Goal: Task Accomplishment & Management: Manage account settings

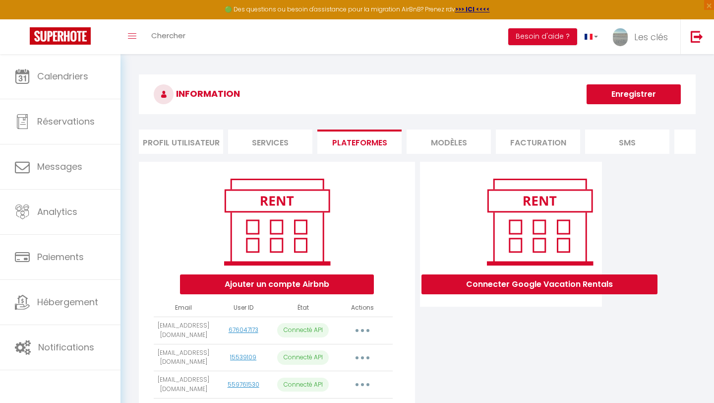
scroll to position [309, 0]
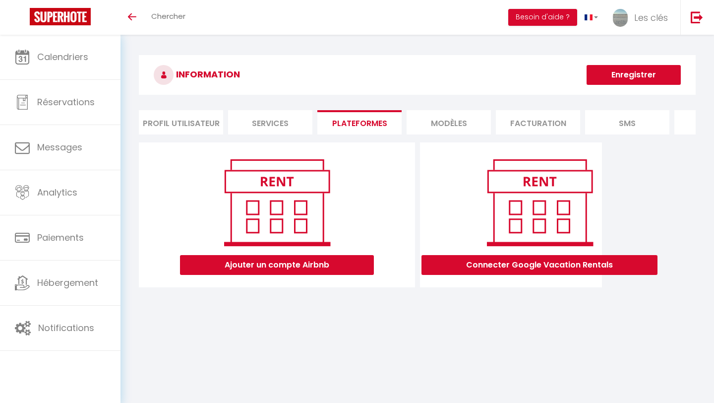
scroll to position [35, 0]
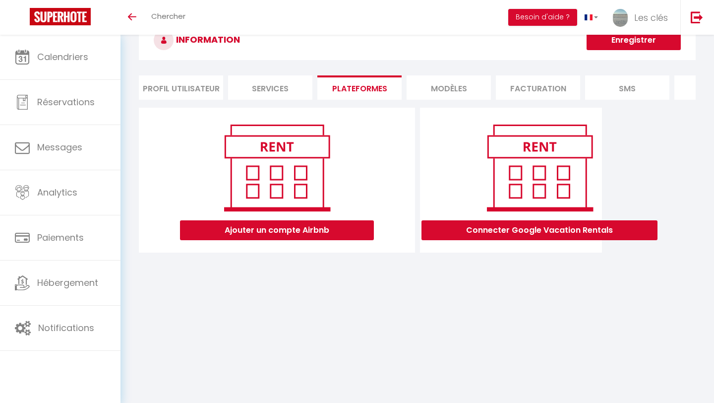
click at [423, 87] on li "MODÈLES" at bounding box center [449, 87] width 84 height 24
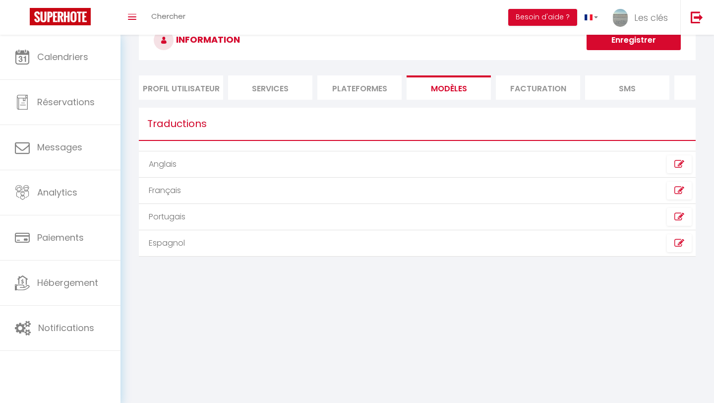
click at [362, 87] on li "Plateformes" at bounding box center [359, 87] width 84 height 24
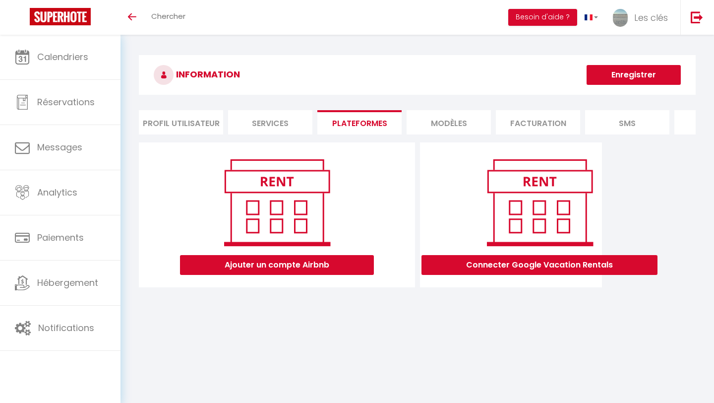
click at [186, 116] on li "Profil Utilisateur" at bounding box center [181, 122] width 84 height 24
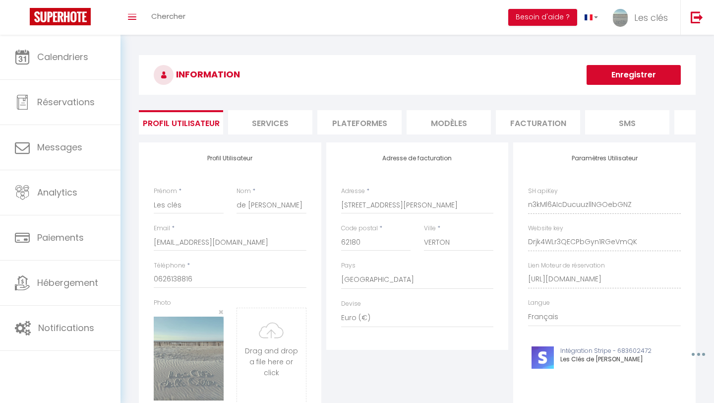
click at [267, 126] on li "Services" at bounding box center [270, 122] width 84 height 24
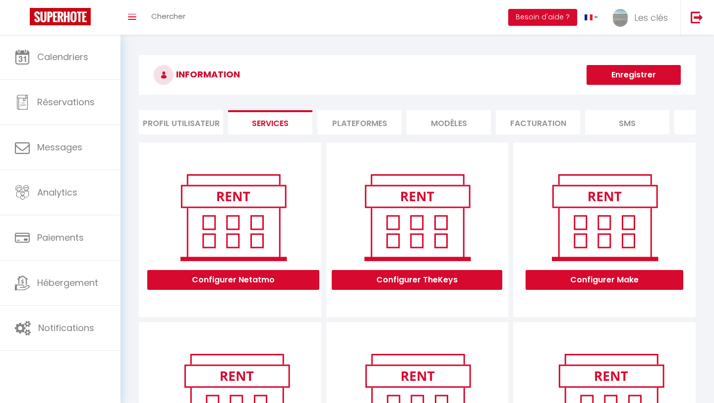
click at [345, 125] on li "Plateformes" at bounding box center [359, 122] width 84 height 24
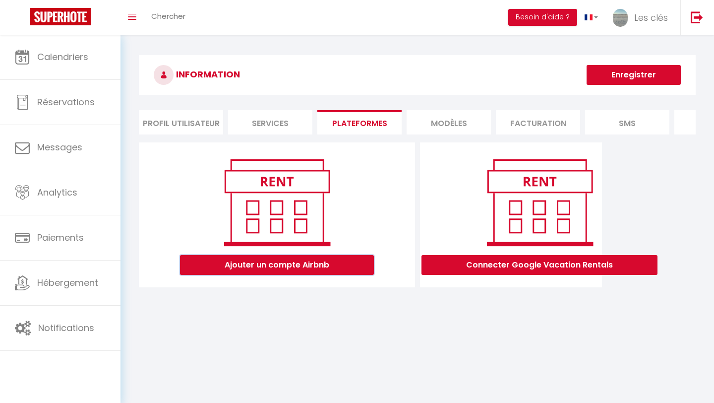
click at [345, 268] on button "Ajouter un compte Airbnb" at bounding box center [277, 265] width 194 height 20
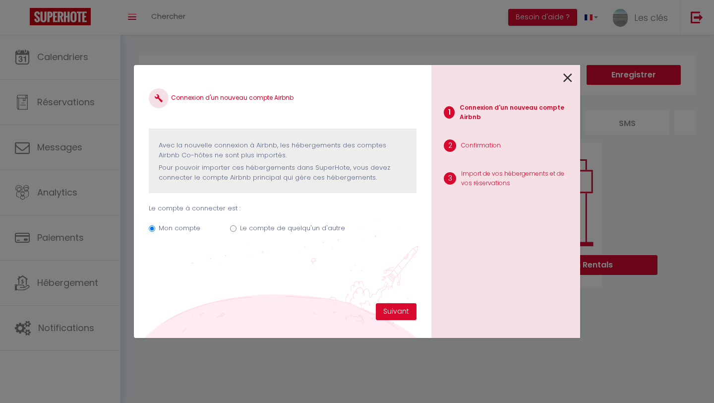
click at [567, 79] on icon at bounding box center [568, 77] width 9 height 15
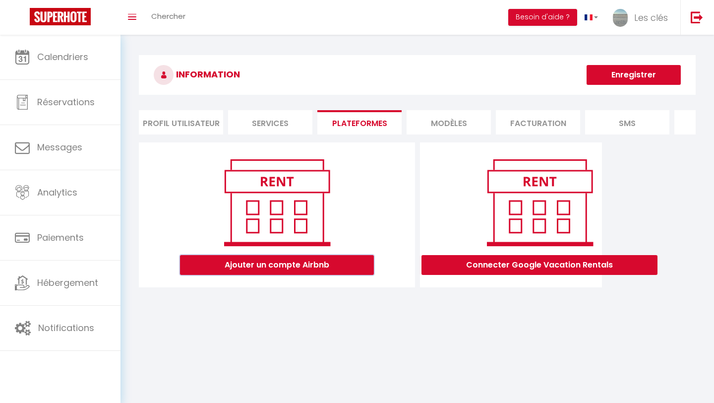
click at [309, 264] on button "Ajouter un compte Airbnb" at bounding box center [277, 265] width 194 height 20
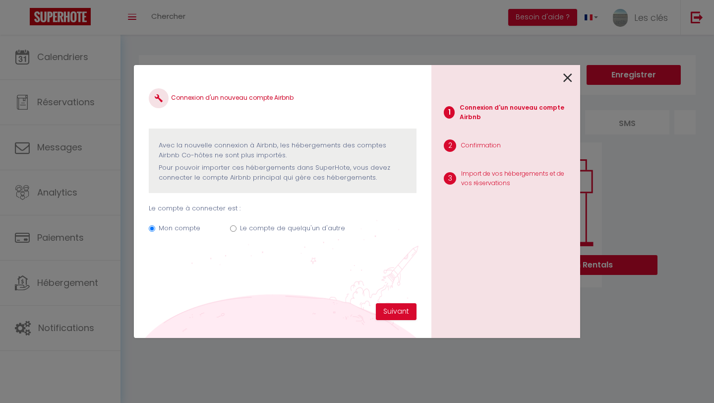
click at [298, 227] on label "Le compte de quelqu'un d'autre" at bounding box center [292, 228] width 105 height 10
click at [237, 227] on input "Le compte de quelqu'un d'autre" at bounding box center [233, 228] width 6 height 6
radio input "true"
radio input "false"
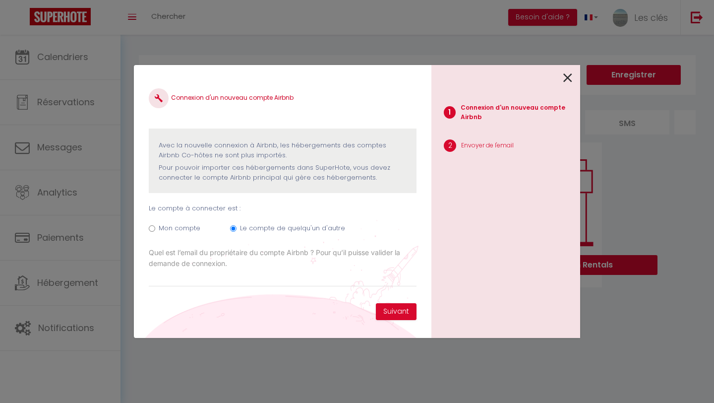
click at [566, 79] on icon at bounding box center [568, 77] width 9 height 15
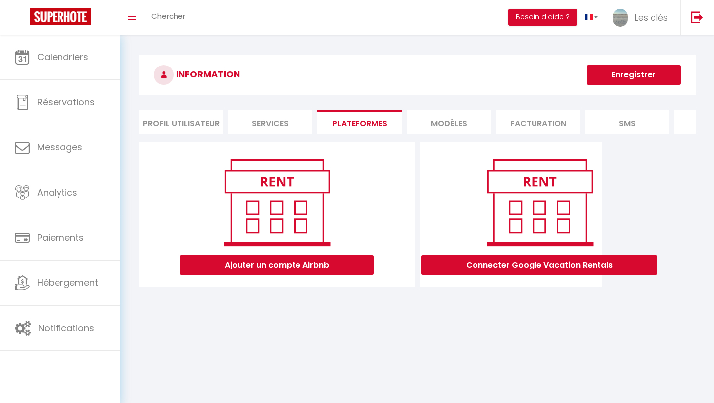
scroll to position [35, 0]
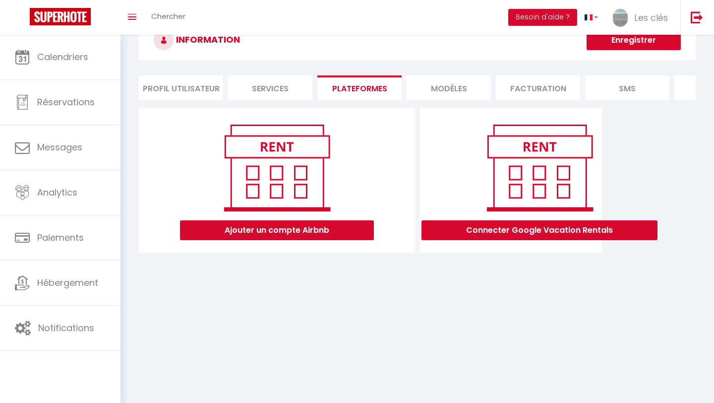
click at [544, 104] on div "INFORMATION Enregistrer Profil Utilisateur Services Plateformes MODÈLES Factura…" at bounding box center [417, 140] width 557 height 241
click at [529, 95] on li "Facturation" at bounding box center [538, 87] width 84 height 24
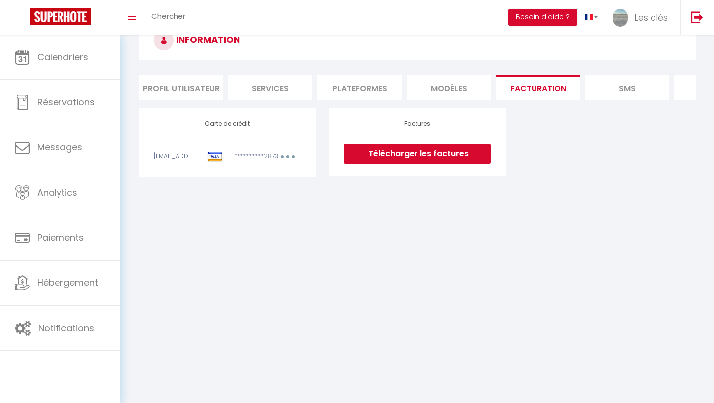
click at [464, 97] on li "MODÈLES" at bounding box center [449, 87] width 84 height 24
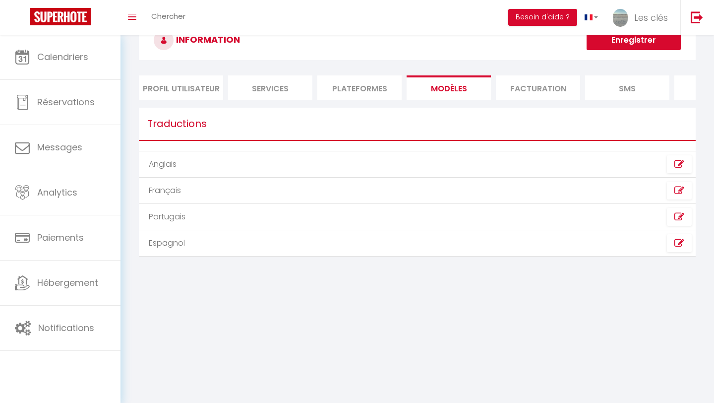
click at [620, 85] on li "SMS" at bounding box center [627, 87] width 84 height 24
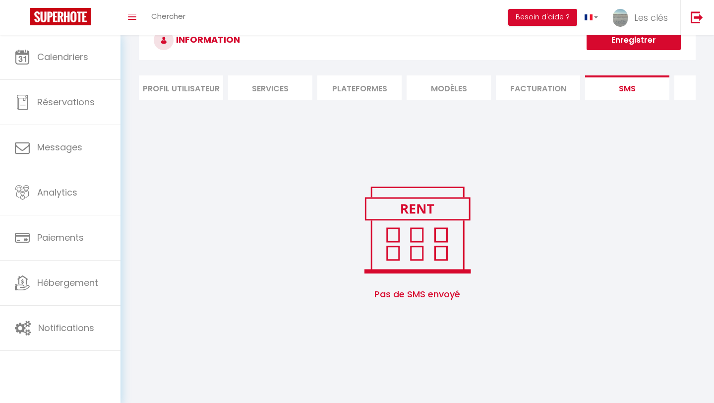
click at [684, 87] on li "website" at bounding box center [717, 87] width 84 height 24
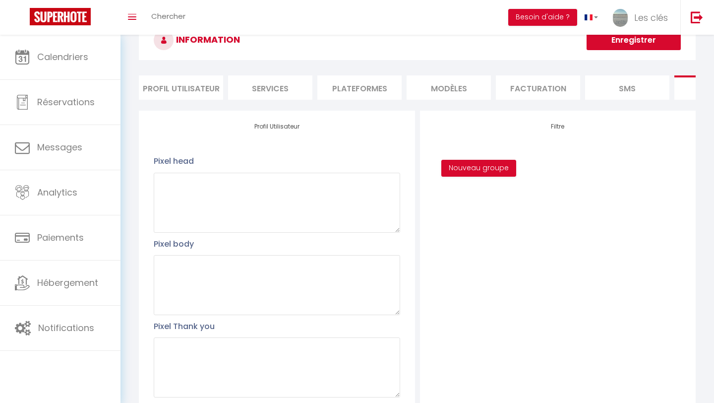
scroll to position [14, 0]
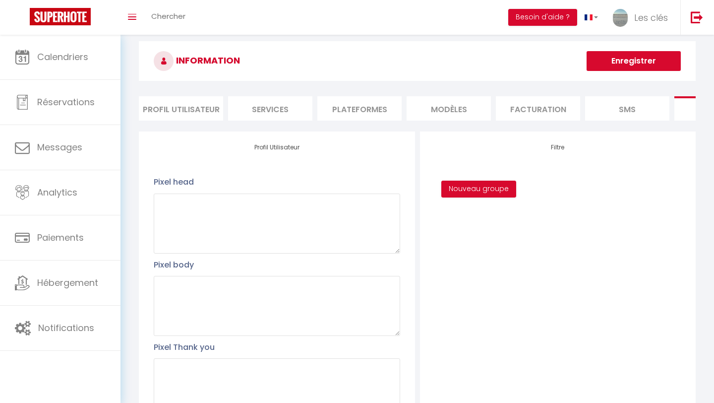
click at [376, 109] on li "Plateformes" at bounding box center [359, 108] width 84 height 24
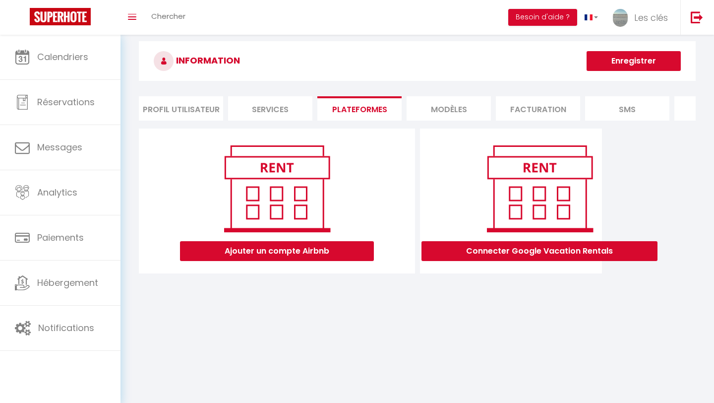
click at [489, 111] on li "MODÈLES" at bounding box center [449, 108] width 84 height 24
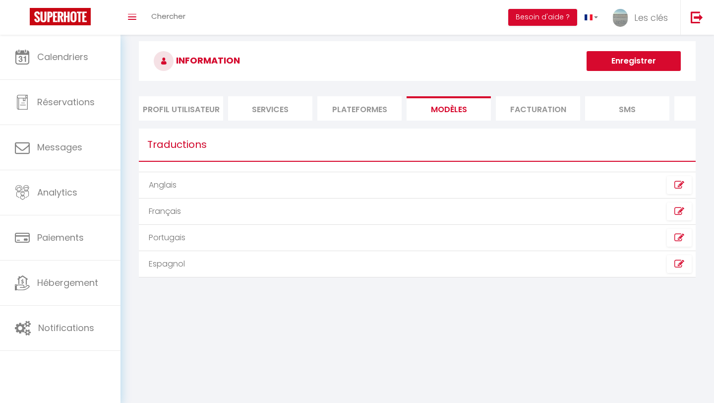
click at [327, 101] on li "Plateformes" at bounding box center [359, 108] width 84 height 24
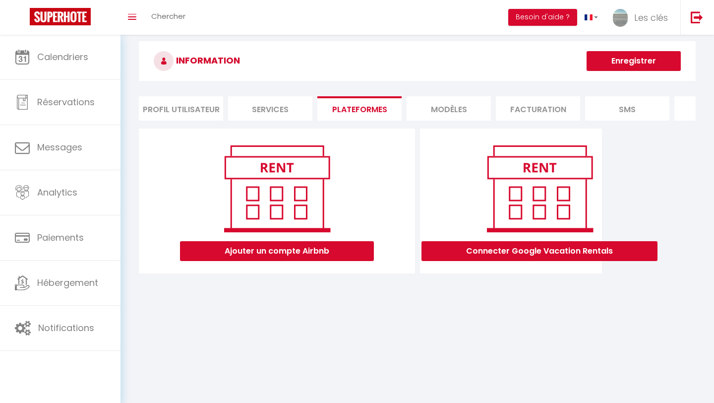
click at [319, 402] on body "🟢 Des questions ou besoin d'assistance pour la migration AirBnB? Prenez rdv >>>…" at bounding box center [357, 222] width 714 height 403
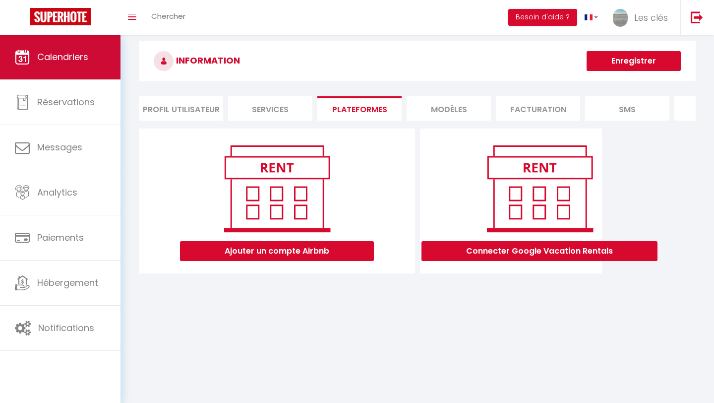
click at [80, 52] on span "Calendriers" at bounding box center [62, 57] width 51 height 12
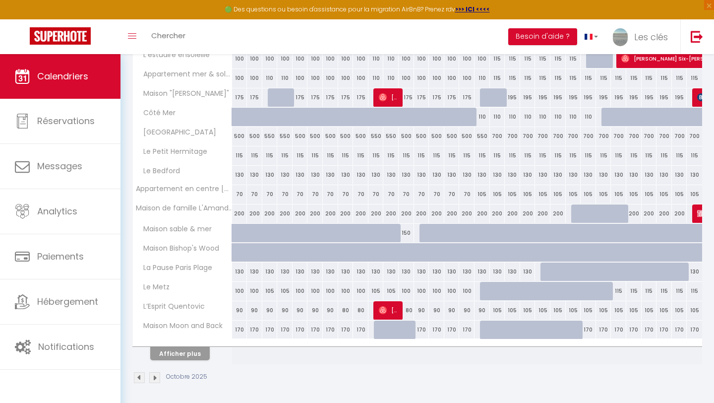
scroll to position [275, 0]
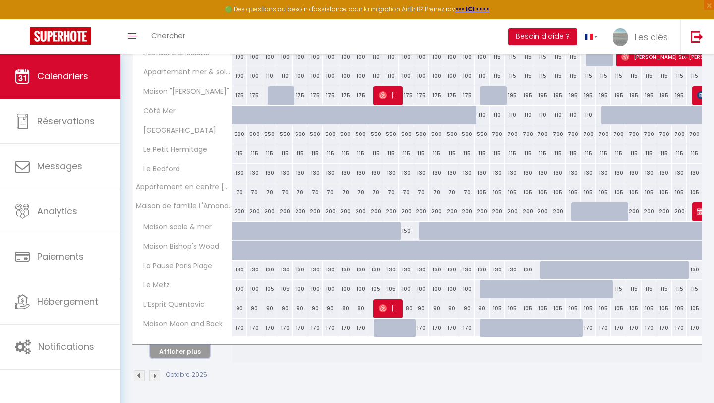
click at [185, 355] on button "Afficher plus" at bounding box center [180, 351] width 60 height 13
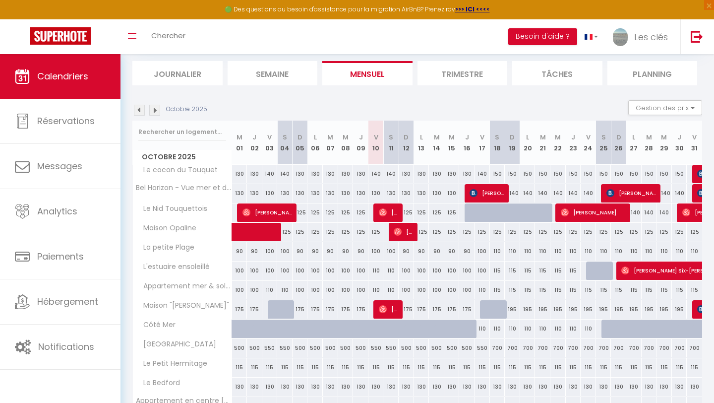
scroll to position [51, 0]
